Goal: Task Accomplishment & Management: Use online tool/utility

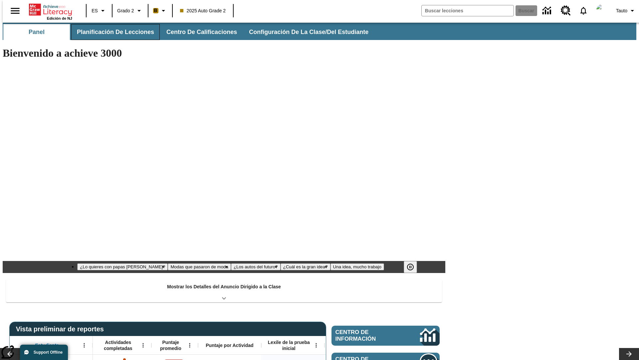
click at [112, 32] on button "Planificación de lecciones" at bounding box center [115, 32] width 89 height 16
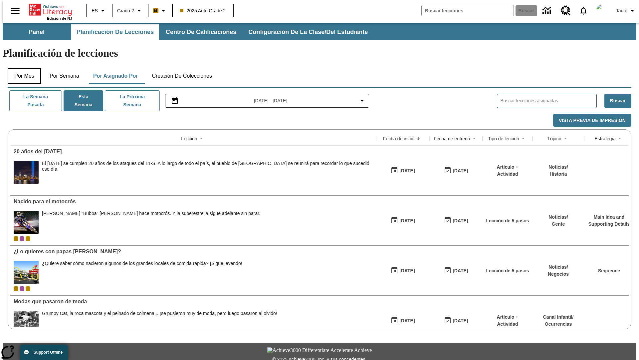
click at [22, 68] on button "Por mes" at bounding box center [24, 76] width 33 height 16
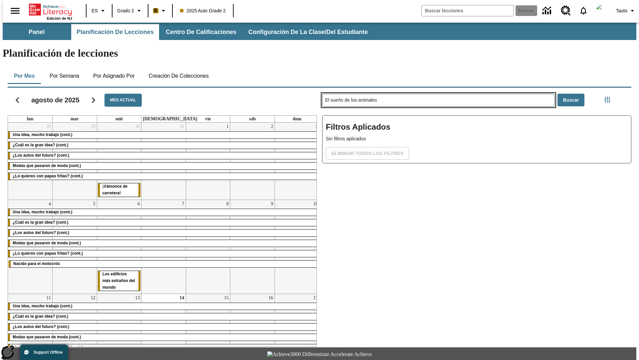
type input "El sueño de los animales"
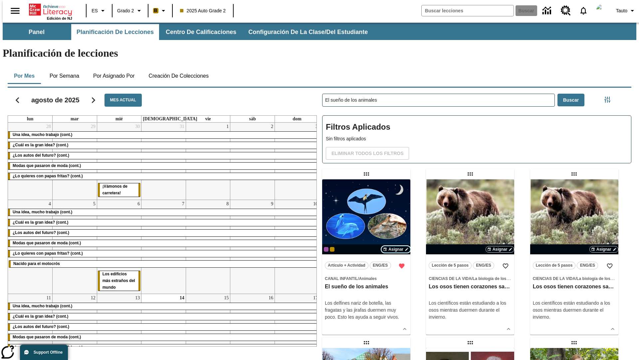
click at [396, 246] on span "Asignar" at bounding box center [396, 249] width 15 height 6
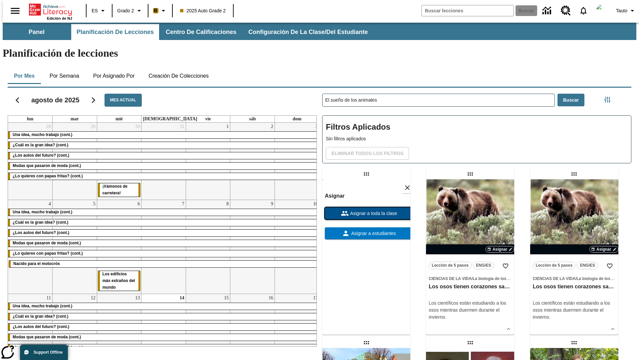
click at [366, 210] on span "Asignar a toda la clase" at bounding box center [373, 213] width 49 height 7
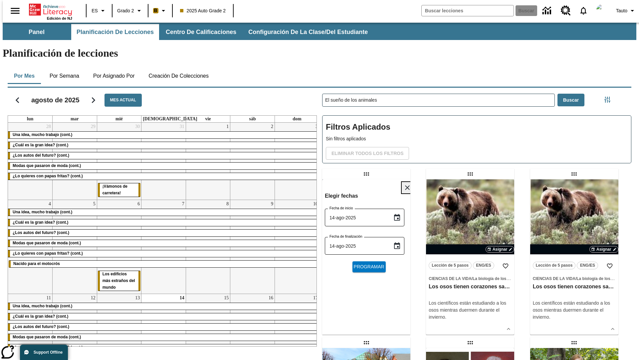
scroll to position [7, 0]
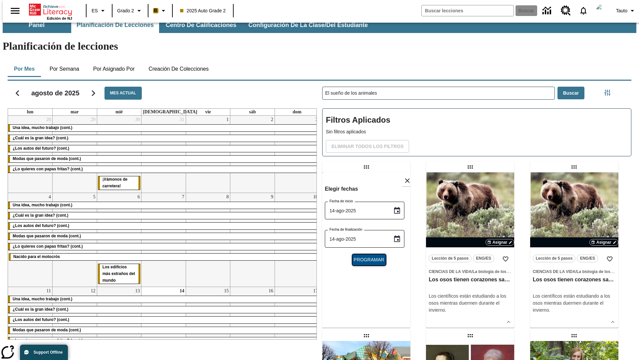
click at [366, 256] on span "Programar" at bounding box center [369, 259] width 31 height 7
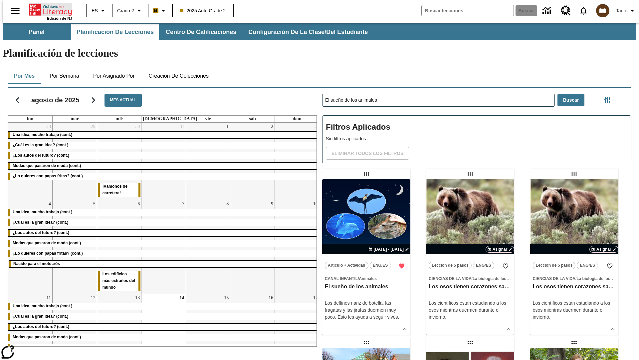
click at [48, 9] on icon "Portada" at bounding box center [51, 9] width 44 height 13
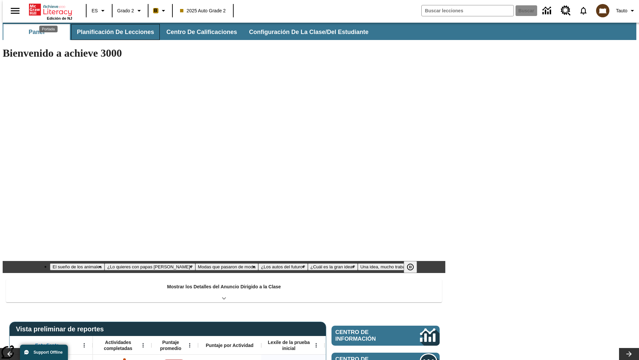
click at [112, 25] on button "Planificación de lecciones" at bounding box center [115, 32] width 89 height 16
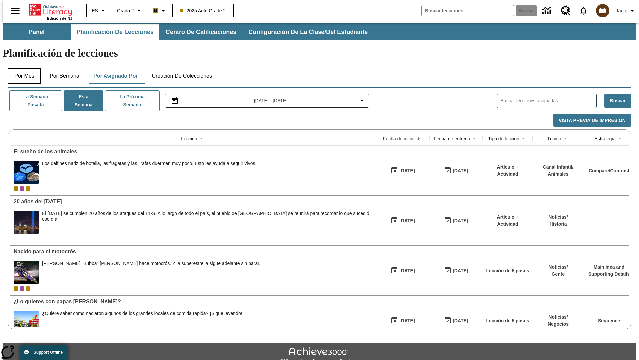
click at [22, 68] on button "Por mes" at bounding box center [24, 76] width 33 height 16
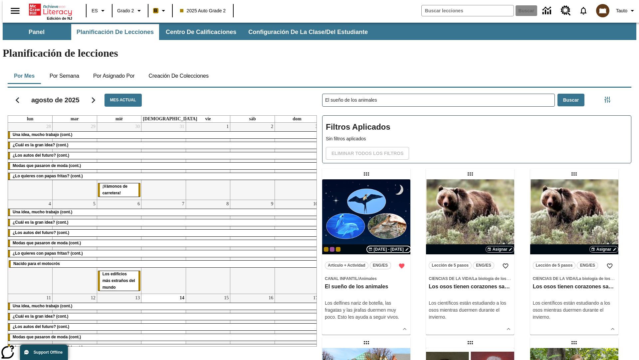
click at [390, 246] on span "[DATE] - [DATE]" at bounding box center [389, 249] width 30 height 6
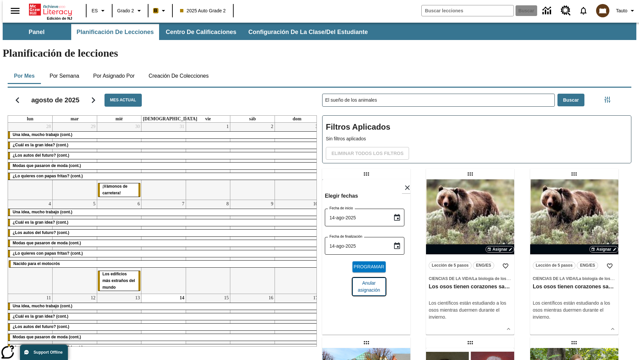
click at [366, 279] on span "Anular asignación" at bounding box center [369, 286] width 23 height 14
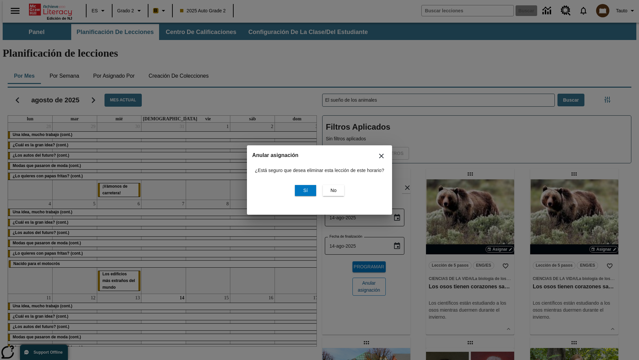
scroll to position [81, 0]
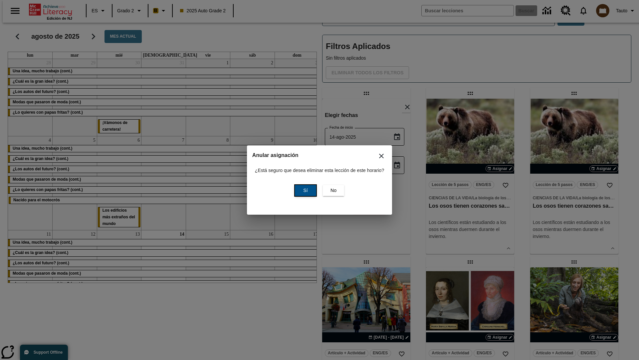
click at [305, 190] on span "Sí" at bounding box center [305, 190] width 4 height 7
